Goal: Task Accomplishment & Management: Complete application form

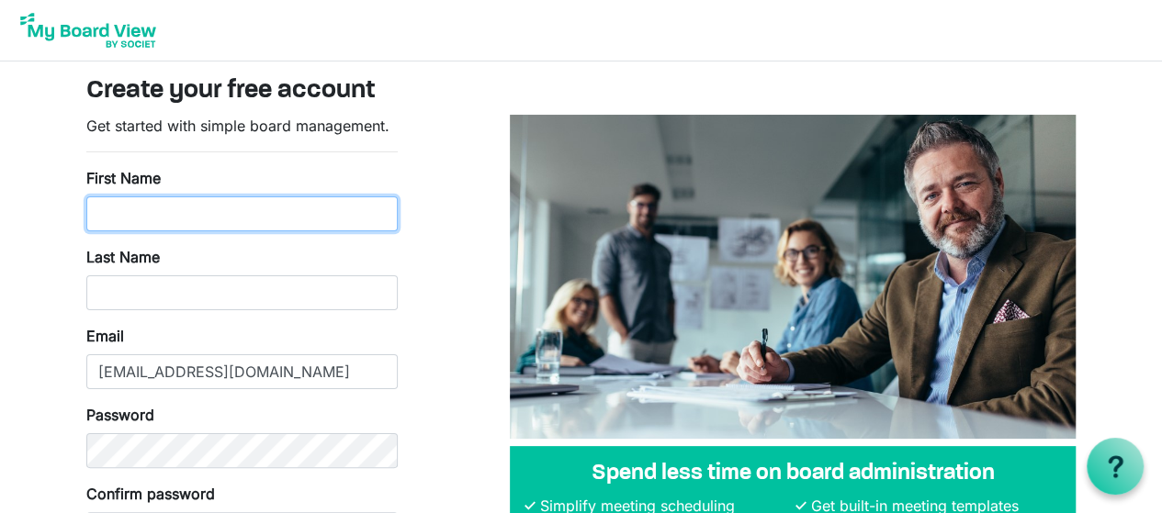
click at [321, 219] on input "First Name" at bounding box center [241, 213] width 311 height 35
type input "Eva"
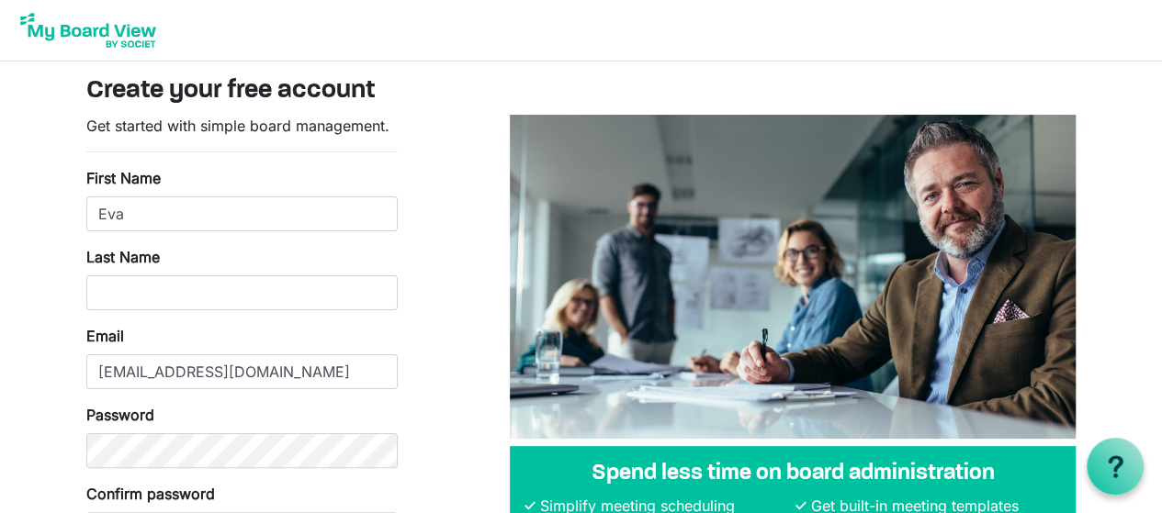
type input "Boehm"
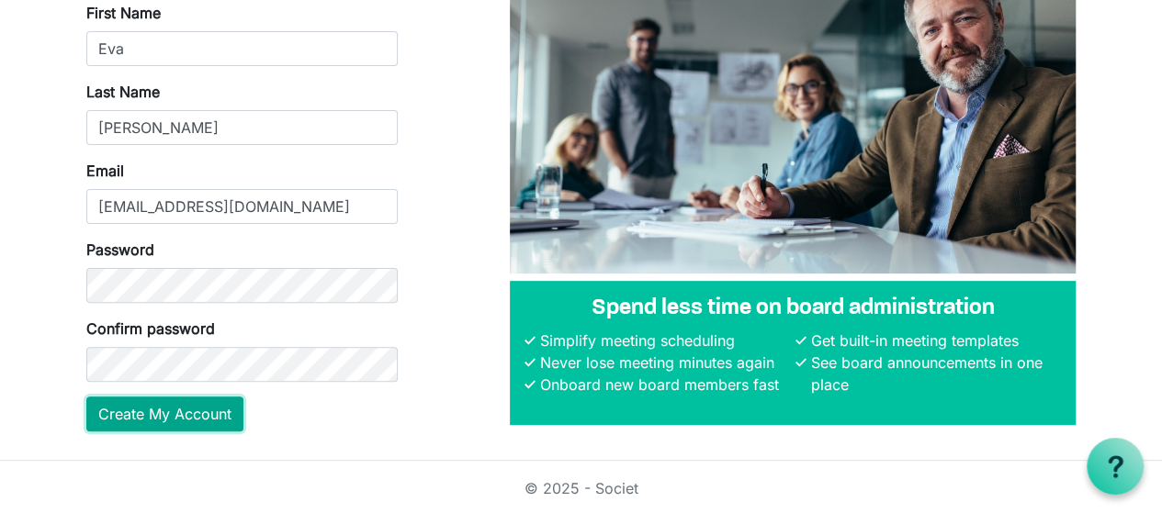
click at [210, 417] on button "Create My Account" at bounding box center [164, 414] width 157 height 35
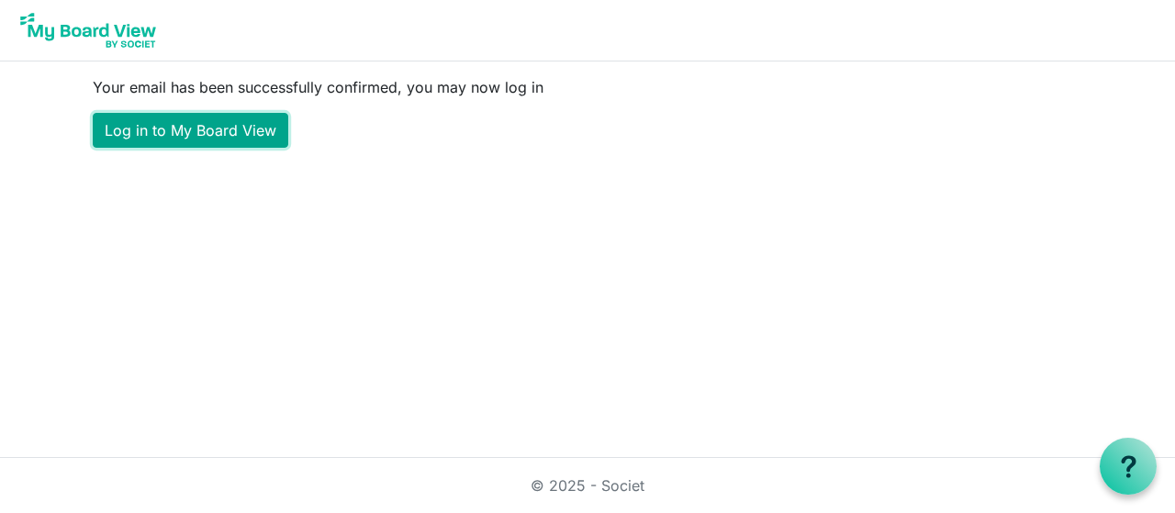
click at [231, 131] on link "Log in to My Board View" at bounding box center [191, 130] width 196 height 35
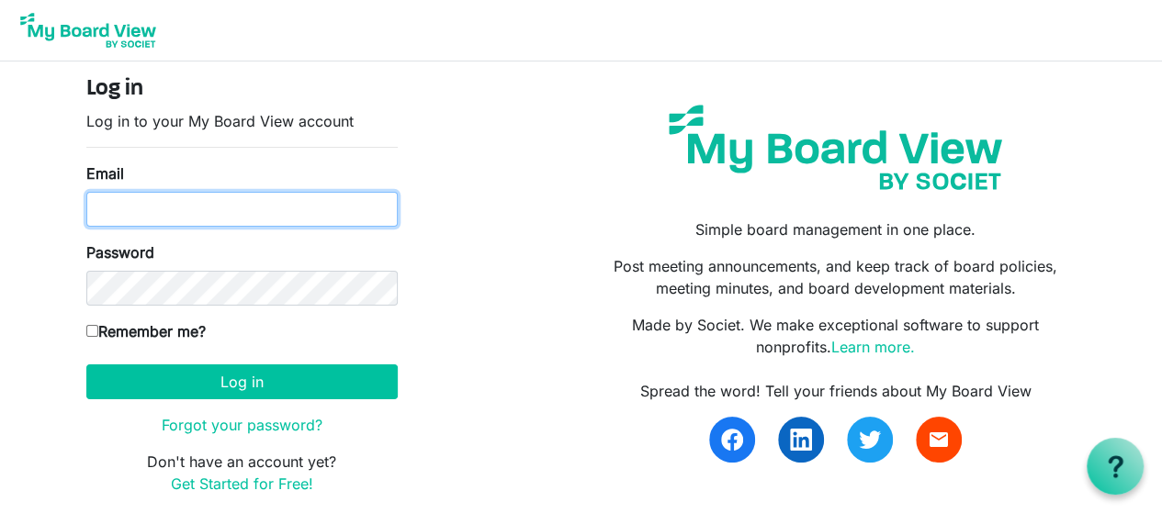
type input "[EMAIL_ADDRESS][DOMAIN_NAME]"
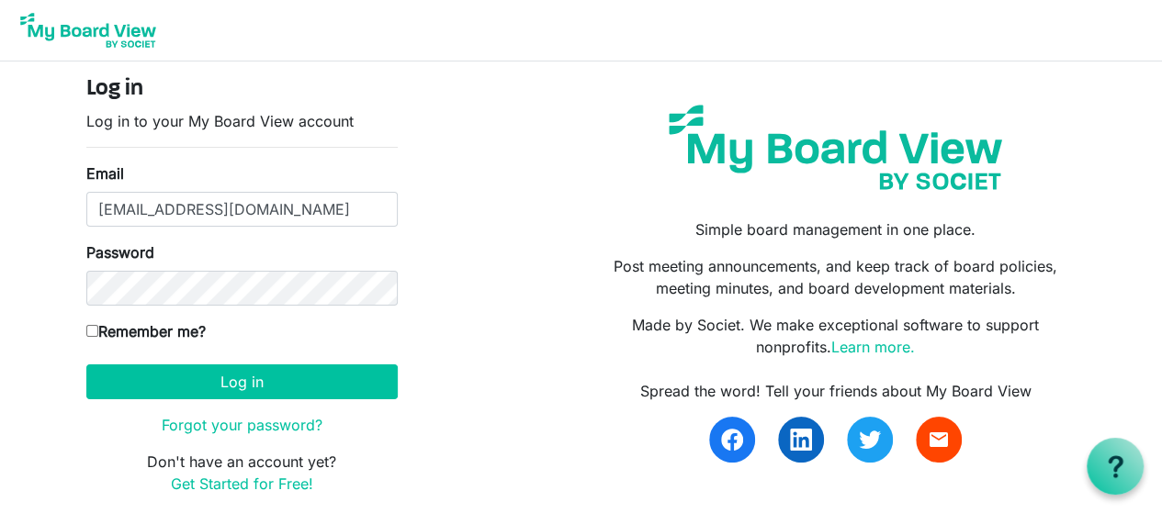
click at [95, 325] on input "Remember me?" at bounding box center [92, 331] width 12 height 12
checkbox input "true"
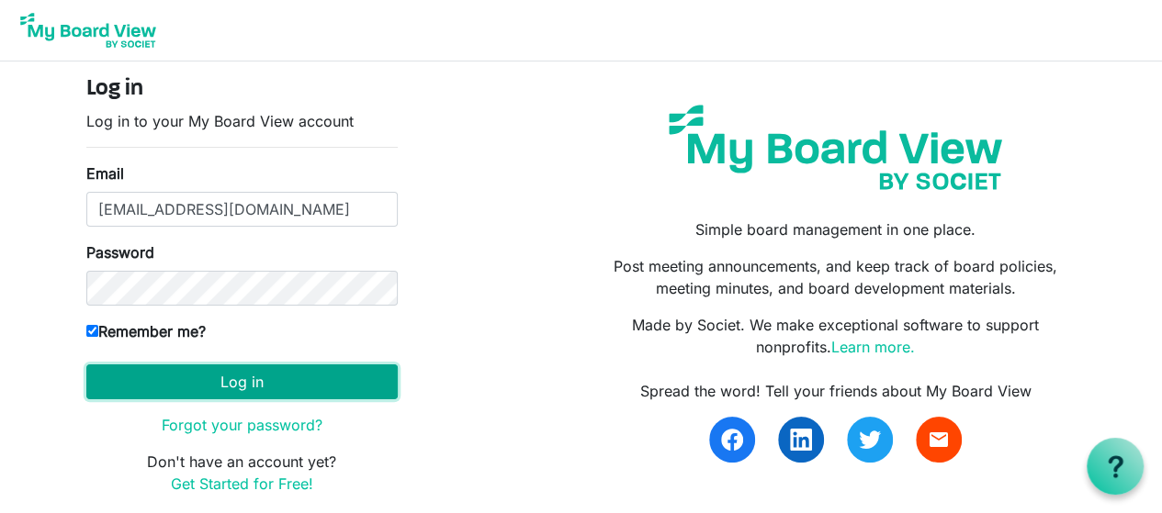
click at [221, 377] on button "Log in" at bounding box center [241, 382] width 311 height 35
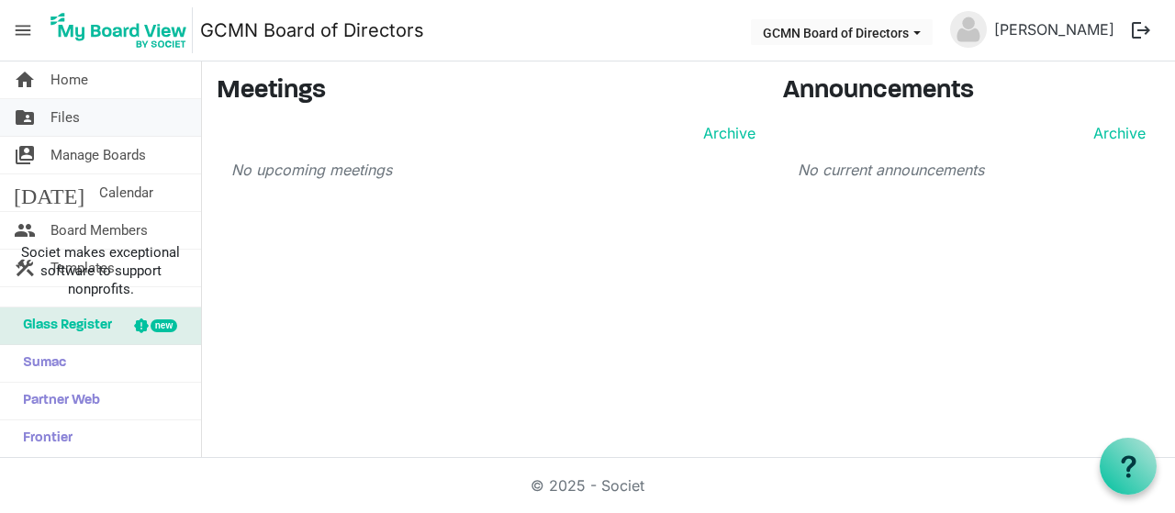
click at [68, 118] on span "Files" at bounding box center [65, 117] width 29 height 37
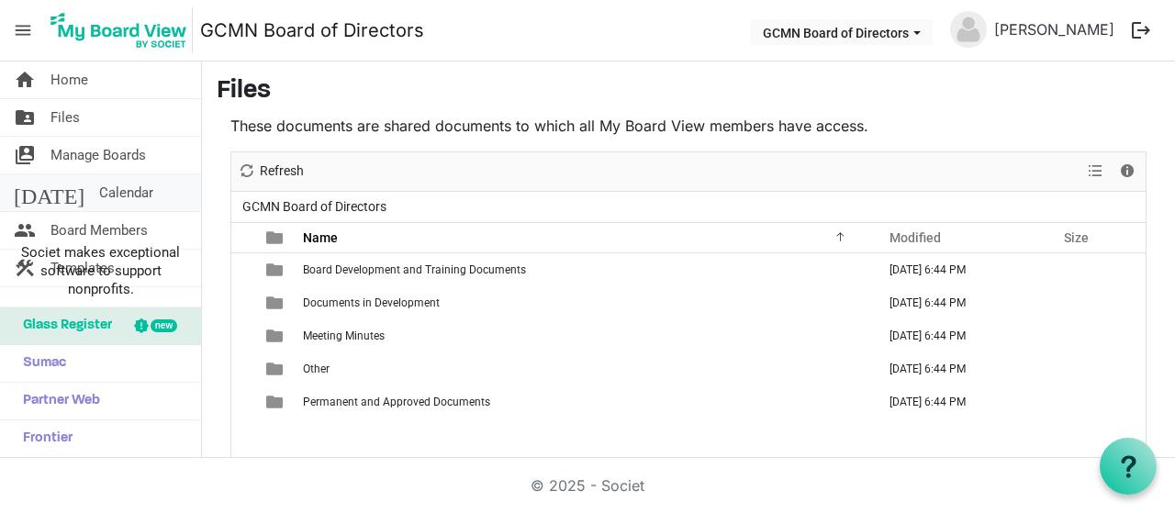
click at [120, 190] on link "today Calendar" at bounding box center [100, 192] width 201 height 37
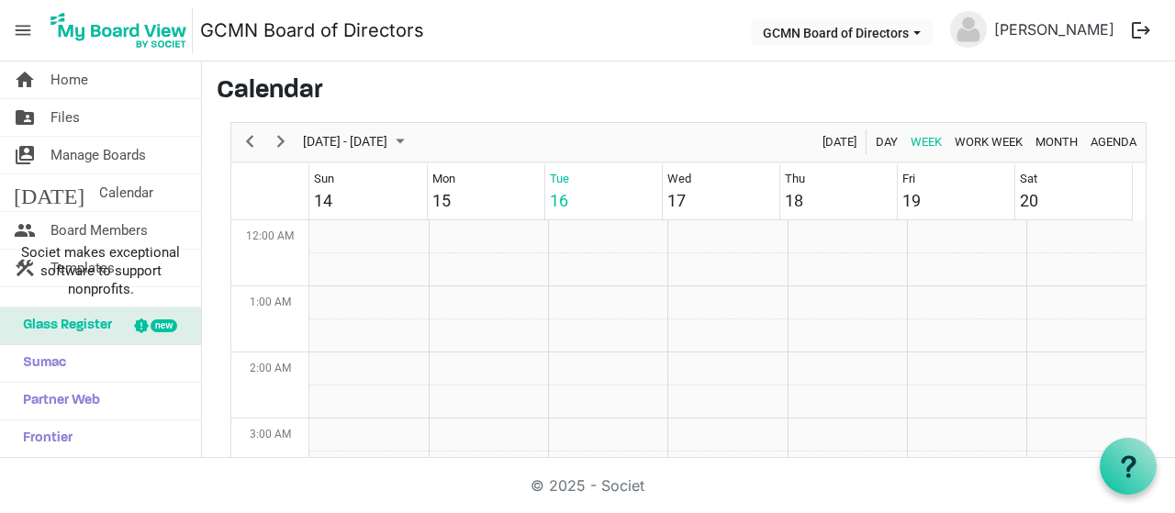
scroll to position [595, 0]
click at [288, 136] on span "Next" at bounding box center [281, 141] width 22 height 23
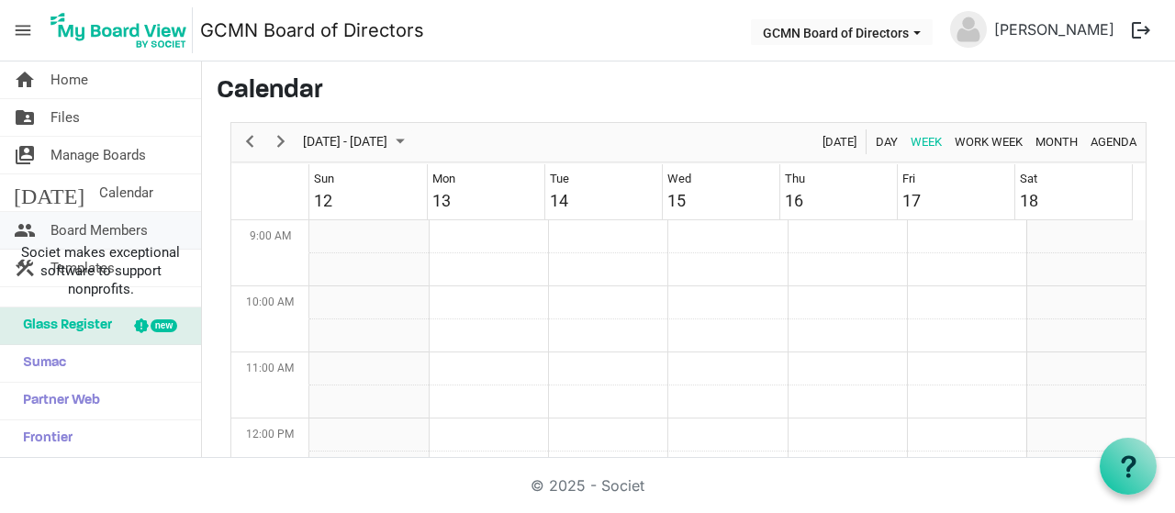
click at [129, 232] on span "Board Members" at bounding box center [99, 230] width 97 height 37
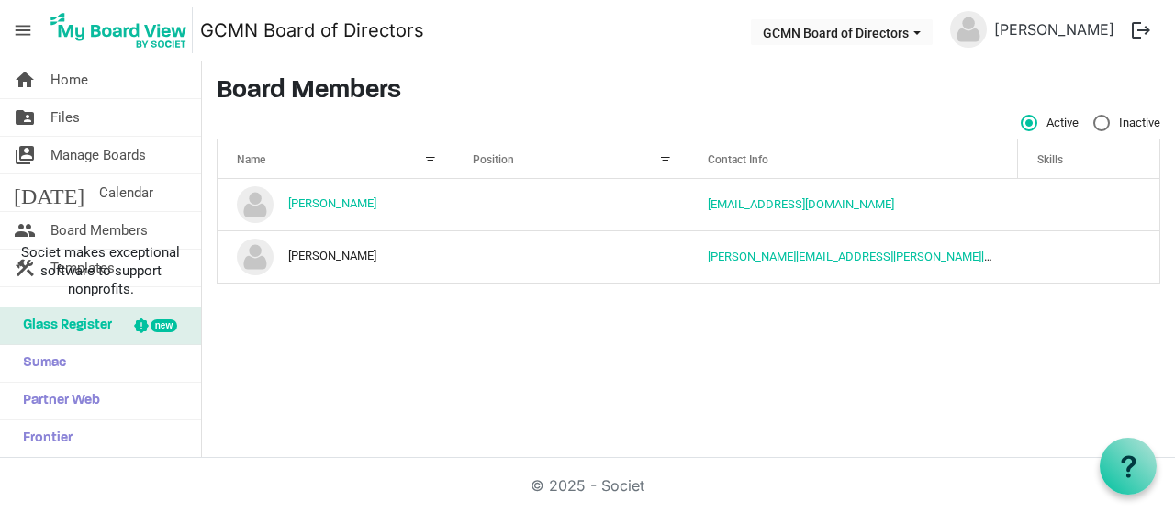
click at [487, 158] on span "Position" at bounding box center [493, 159] width 41 height 13
